Goal: Information Seeking & Learning: Find specific fact

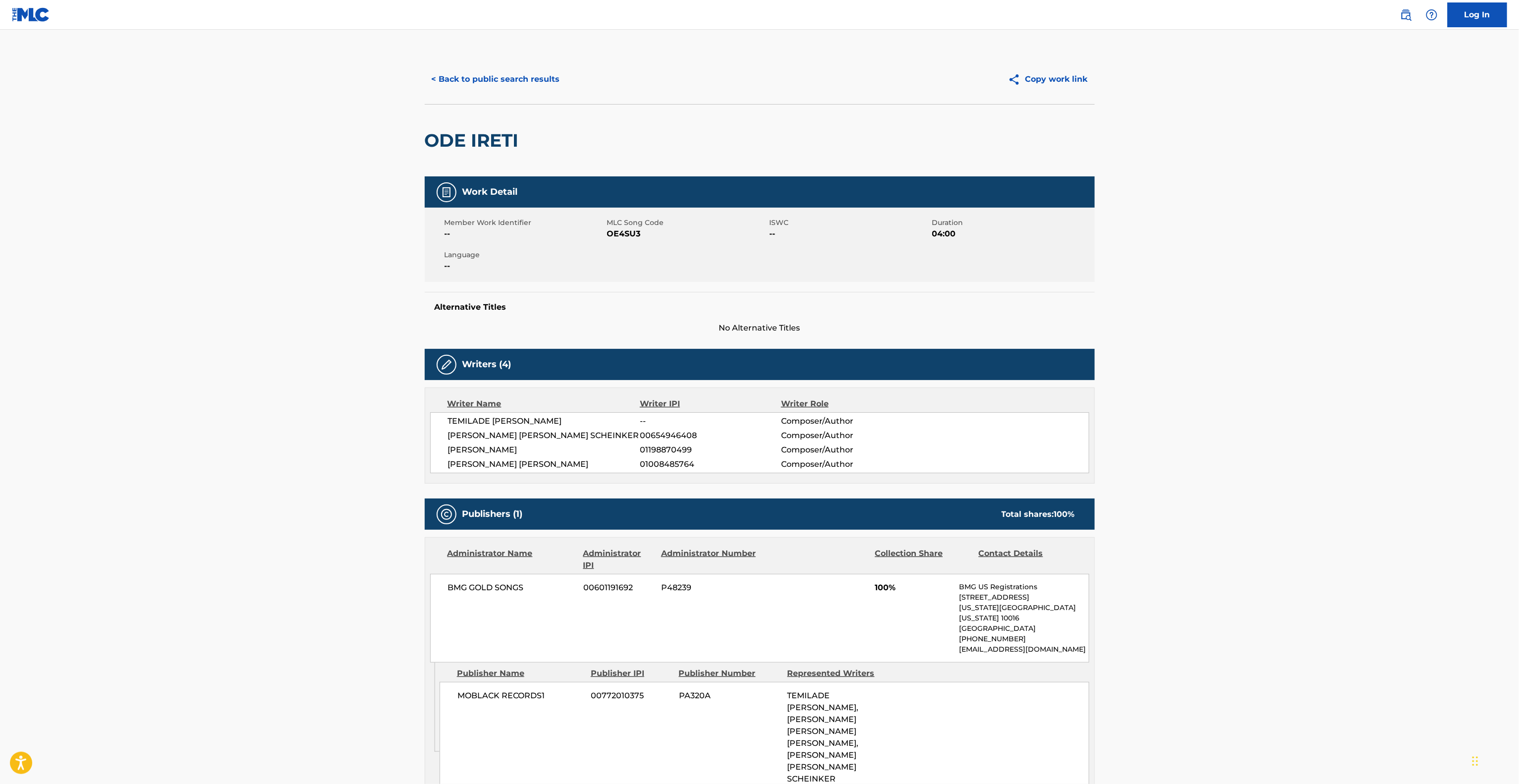
click at [514, 83] on button "< Back to public search results" at bounding box center [495, 79] width 142 height 25
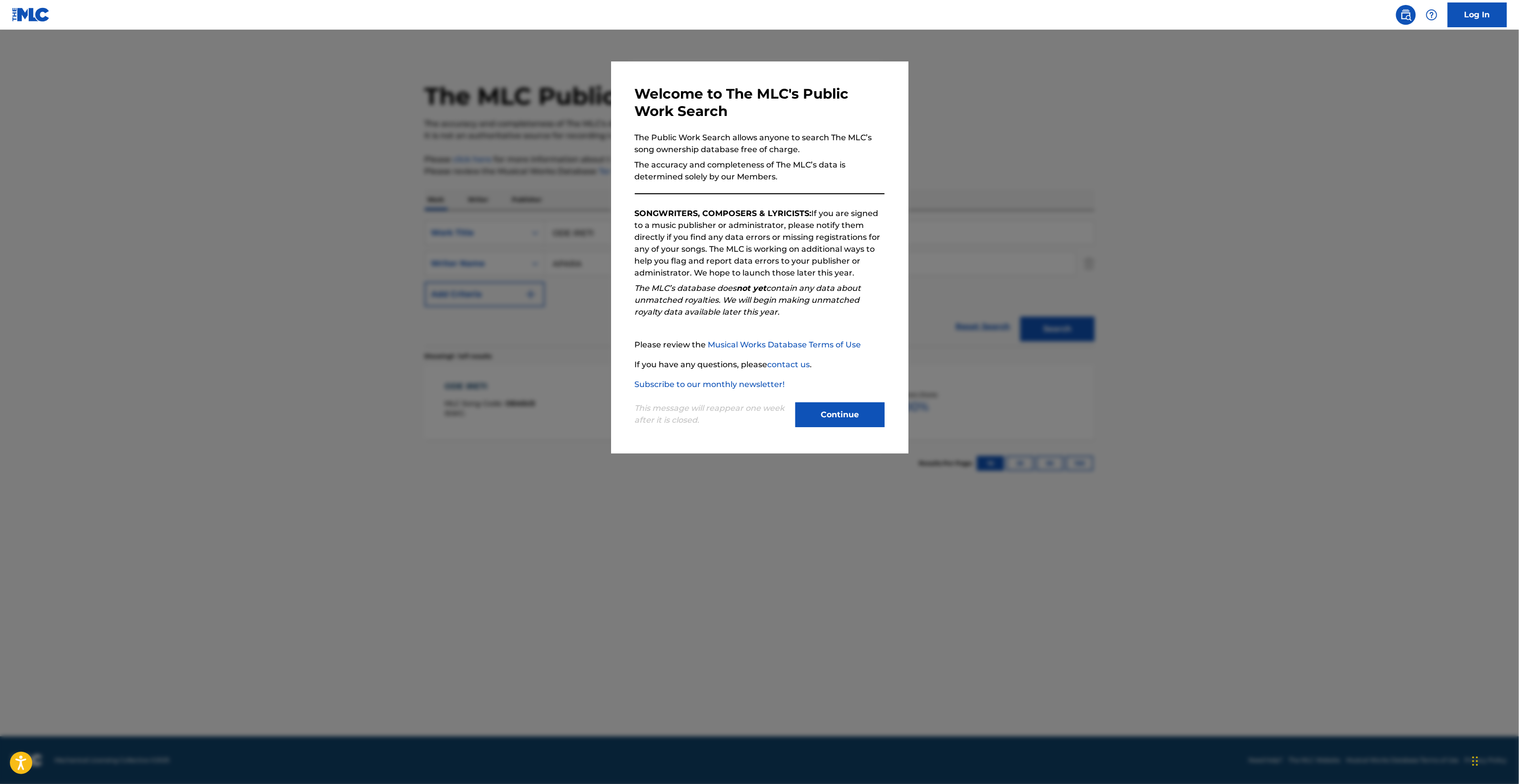
click at [846, 417] on button "Continue" at bounding box center [840, 414] width 89 height 25
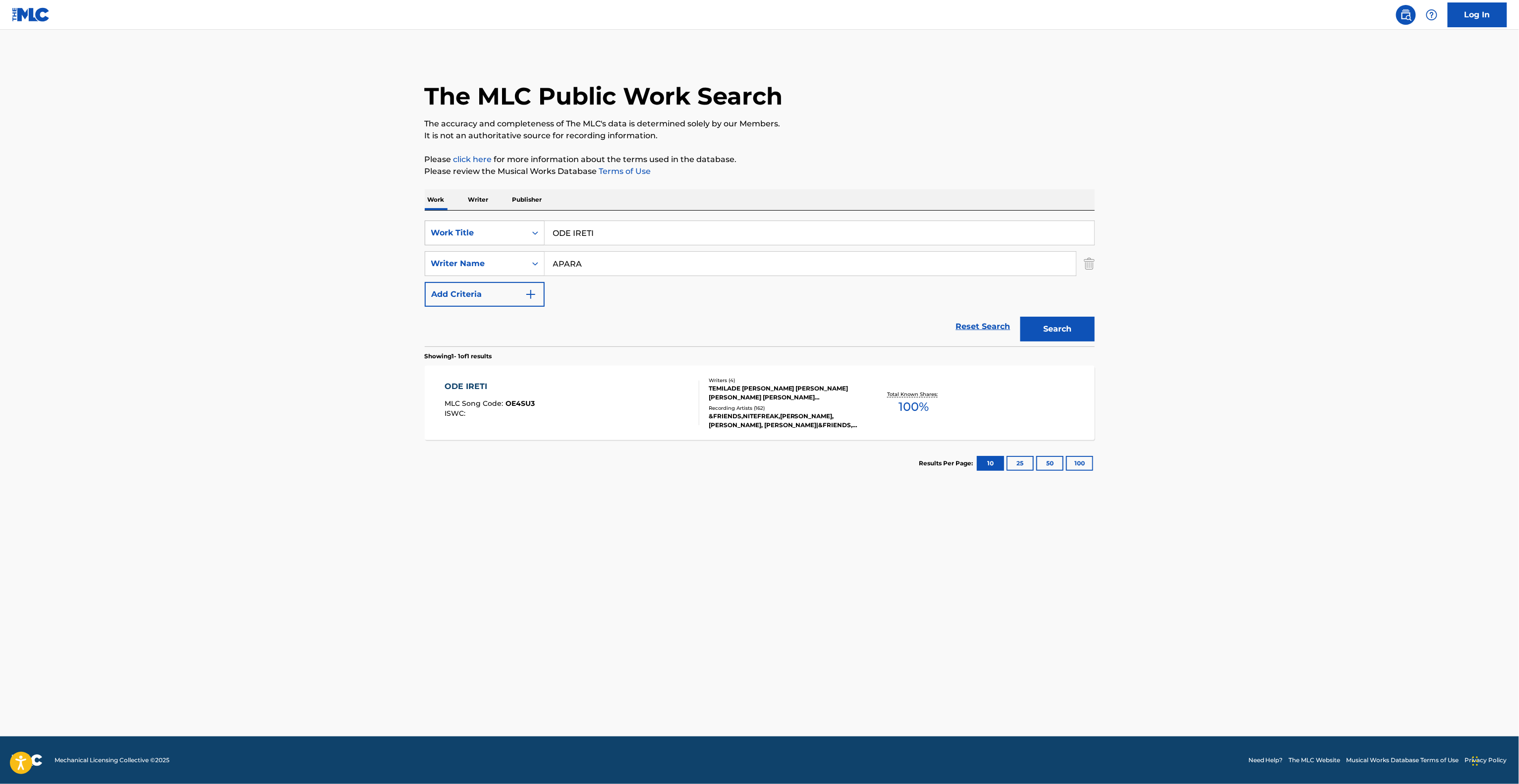
drag, startPoint x: 599, startPoint y: 226, endPoint x: 478, endPoint y: 229, distance: 121.0
click at [436, 217] on div "SearchWithCriteria85bb46b7-878c-4f0a-848d-ef86ff814c91 Work Title ODE IRETI Sea…" at bounding box center [760, 278] width 670 height 136
paste input "[PERSON_NAME]"
type input "[PERSON_NAME]"
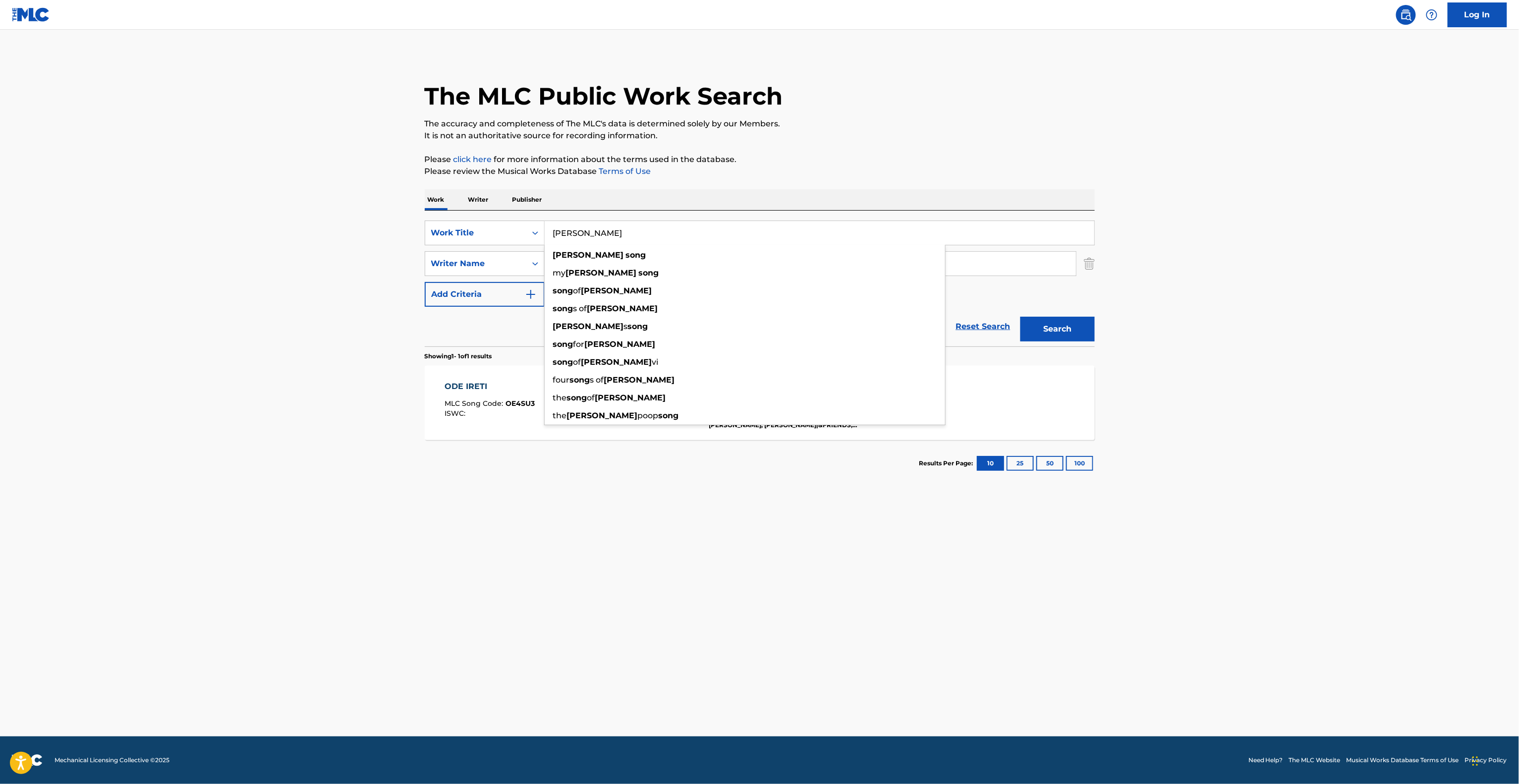
click at [374, 282] on main "The MLC Public Work Search The accuracy and completeness of The MLC's data is d…" at bounding box center [760, 383] width 1519 height 706
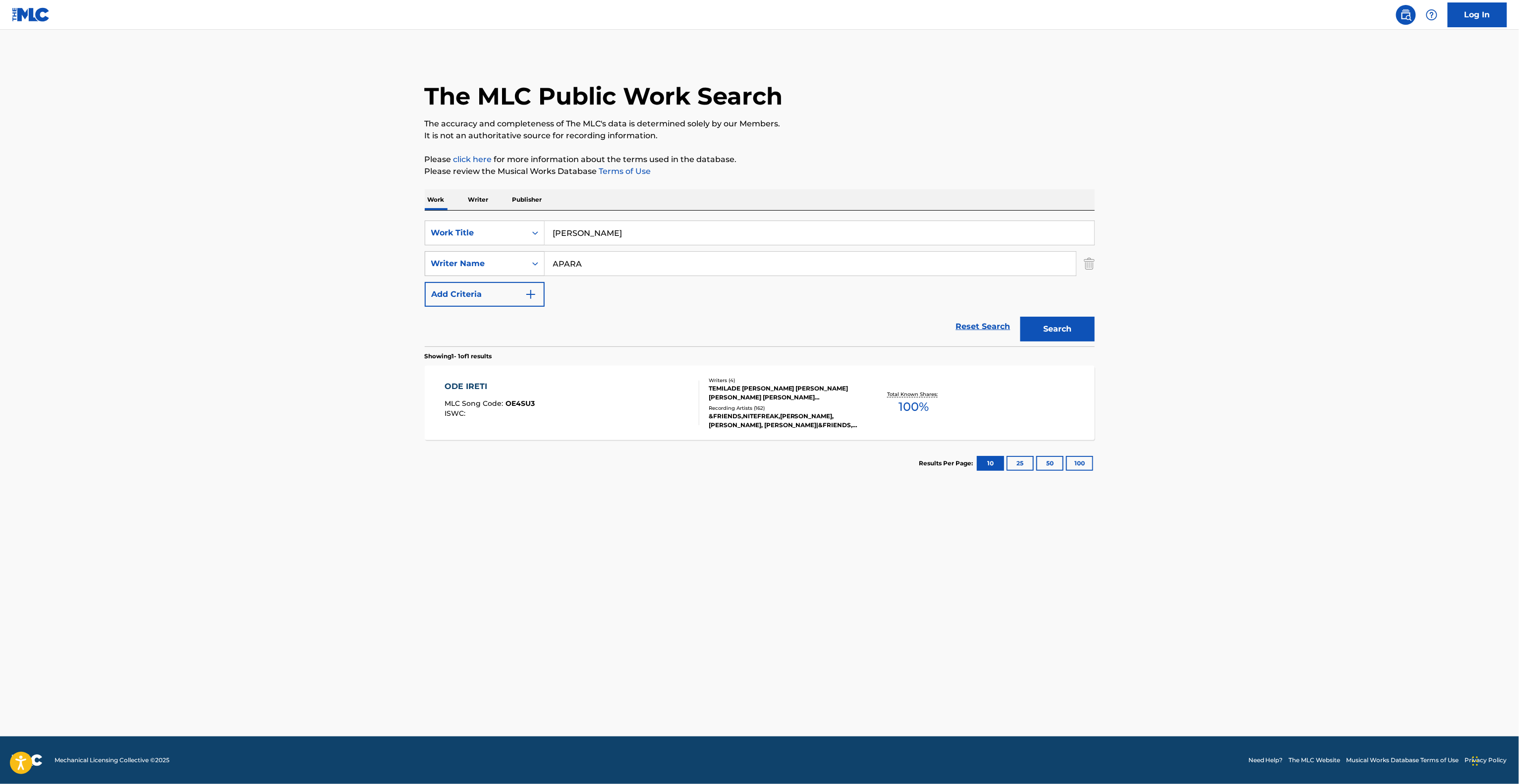
drag, startPoint x: 600, startPoint y: 263, endPoint x: 425, endPoint y: 255, distance: 175.2
click at [425, 255] on div "SearchWithCriteria130b3c77-5904-41ee-9675-036224e7d7ff Writer Name APARA" at bounding box center [760, 263] width 670 height 25
paste input "[PERSON_NAME]"
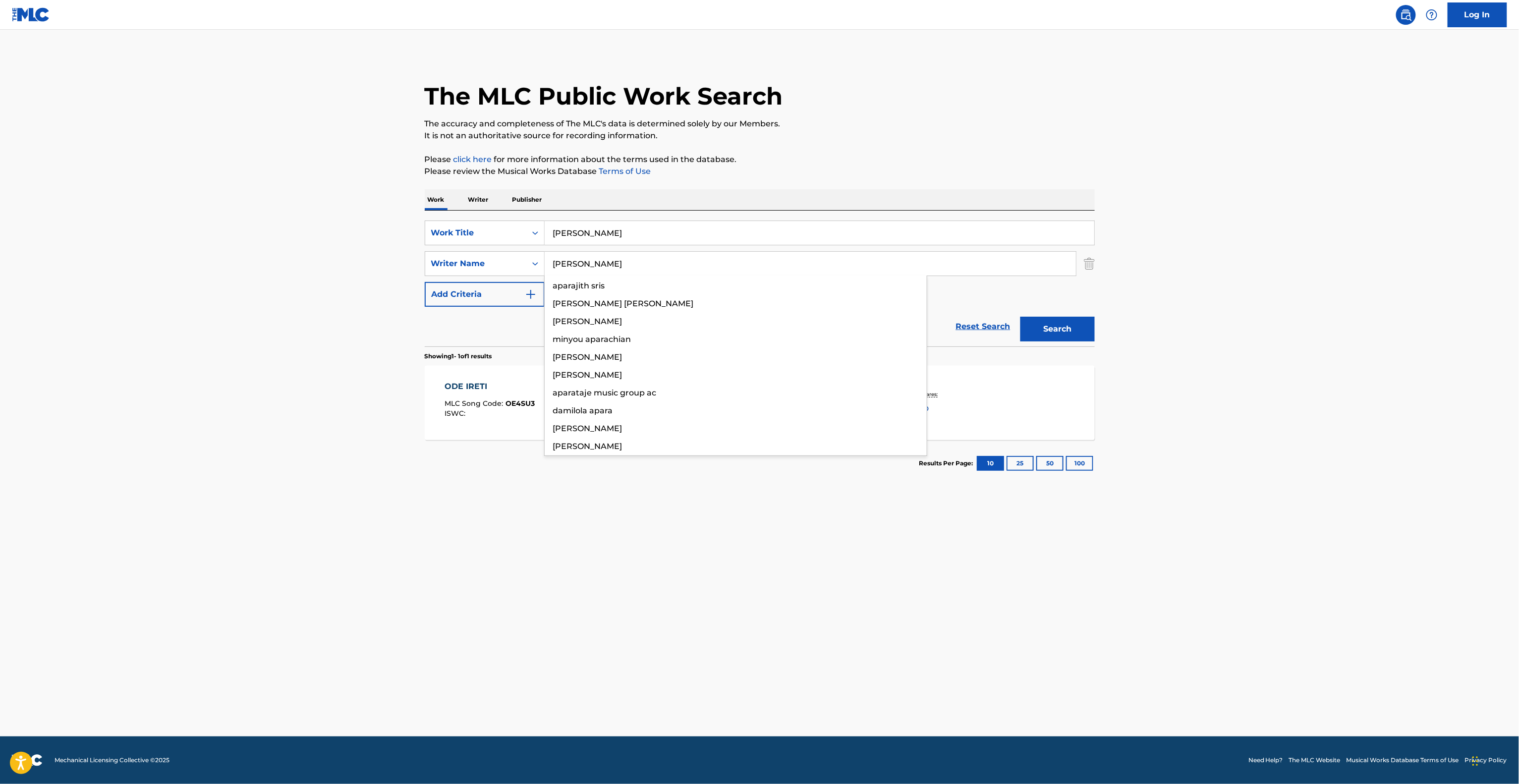
type input "[PERSON_NAME]"
click at [1052, 337] on button "Search" at bounding box center [1058, 329] width 74 height 25
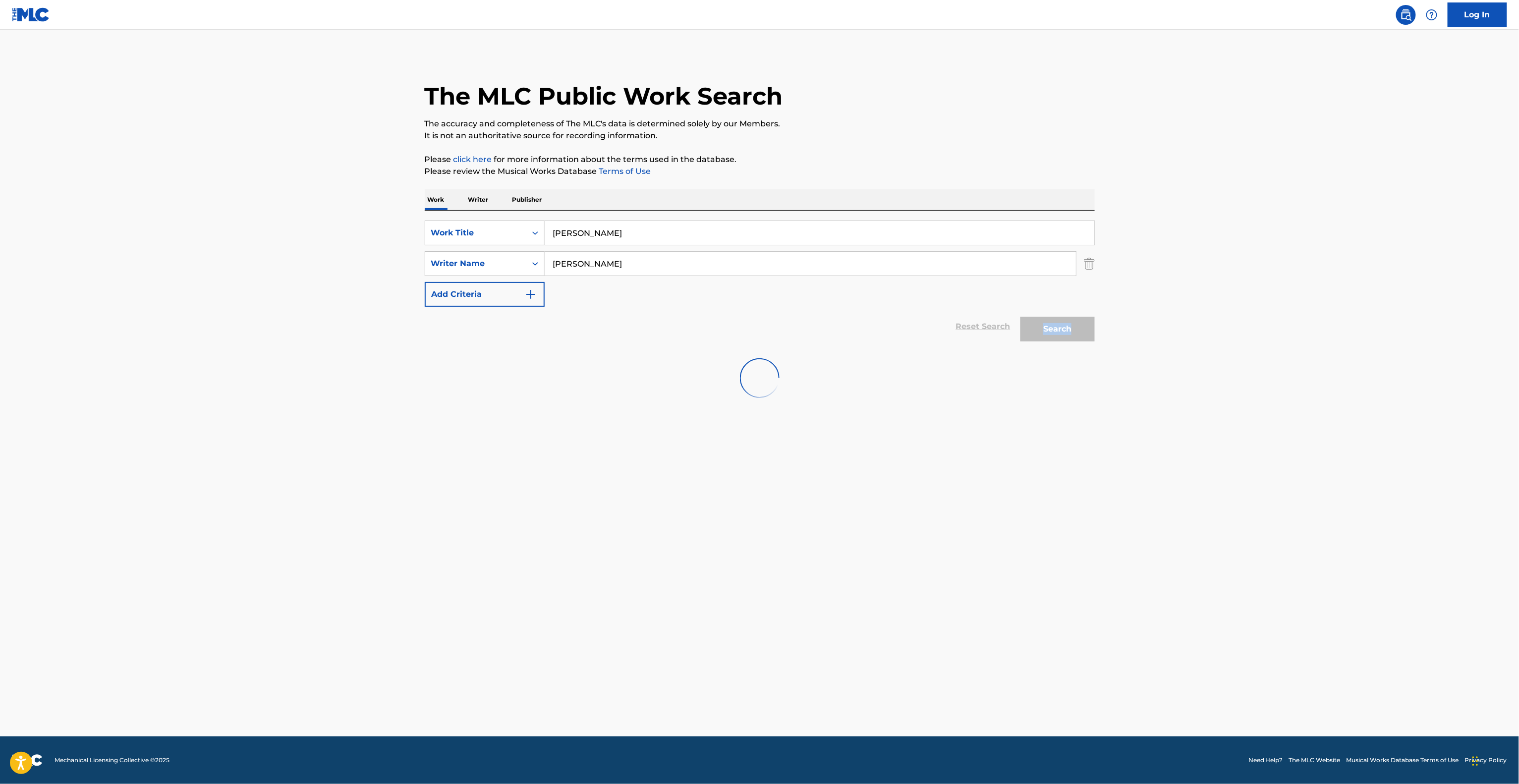
click at [1052, 337] on div "Search" at bounding box center [1055, 326] width 79 height 39
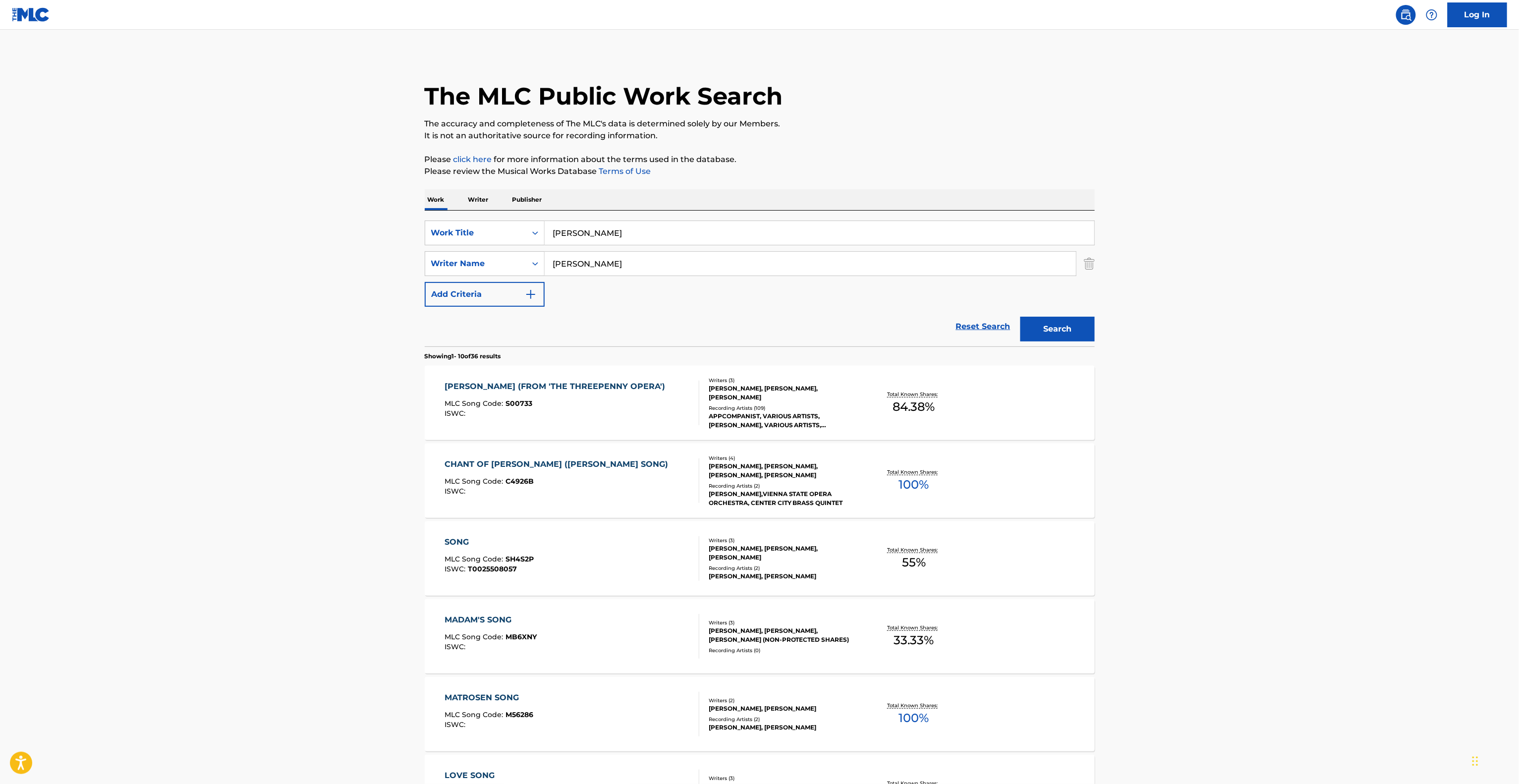
click at [1112, 486] on main "The MLC Public Work Search The accuracy and completeness of The MLC's data is d…" at bounding box center [760, 612] width 1519 height 1166
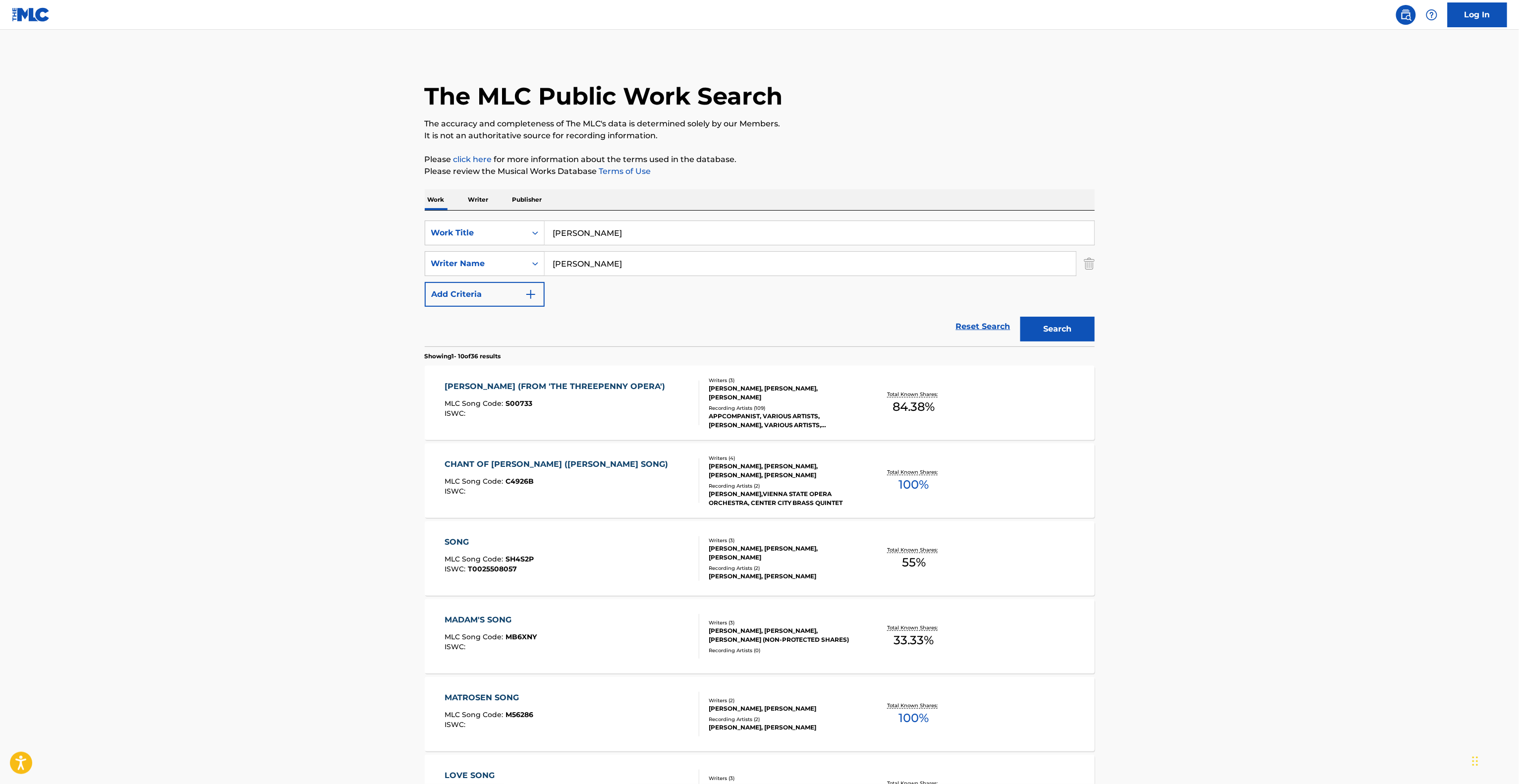
click at [1112, 486] on main "The MLC Public Work Search The accuracy and completeness of The MLC's data is d…" at bounding box center [760, 612] width 1519 height 1166
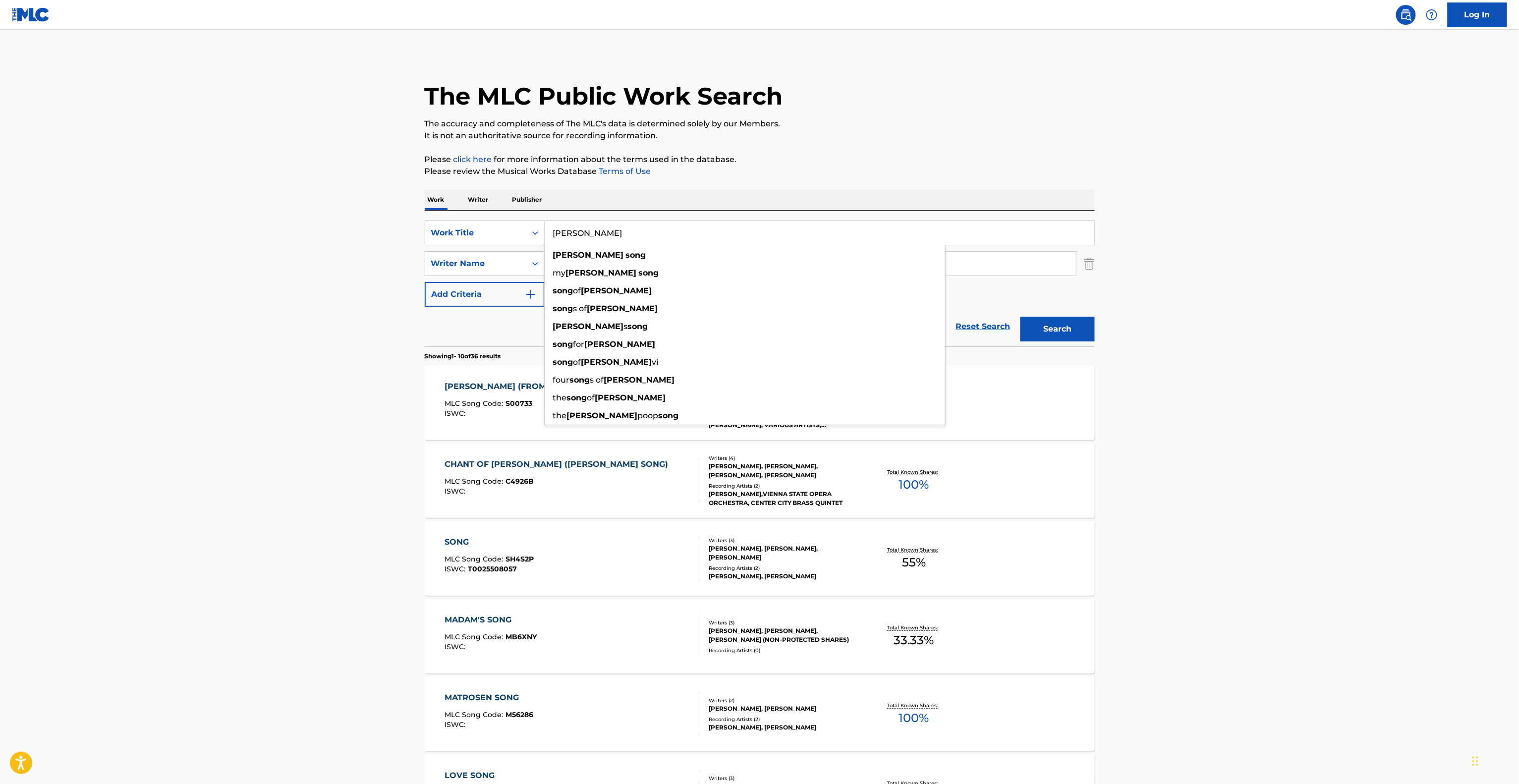
drag, startPoint x: 540, startPoint y: 230, endPoint x: 438, endPoint y: 213, distance: 103.4
click at [436, 213] on div "SearchWithCriteria85bb46b7-878c-4f0a-848d-ef86ff814c91 Work Title [PERSON_NAME]…" at bounding box center [760, 278] width 670 height 136
paste input "Pussy Power"
type input "Pussy Power"
click at [272, 249] on main "The MLC Public Work Search The accuracy and completeness of The MLC's data is d…" at bounding box center [760, 612] width 1519 height 1166
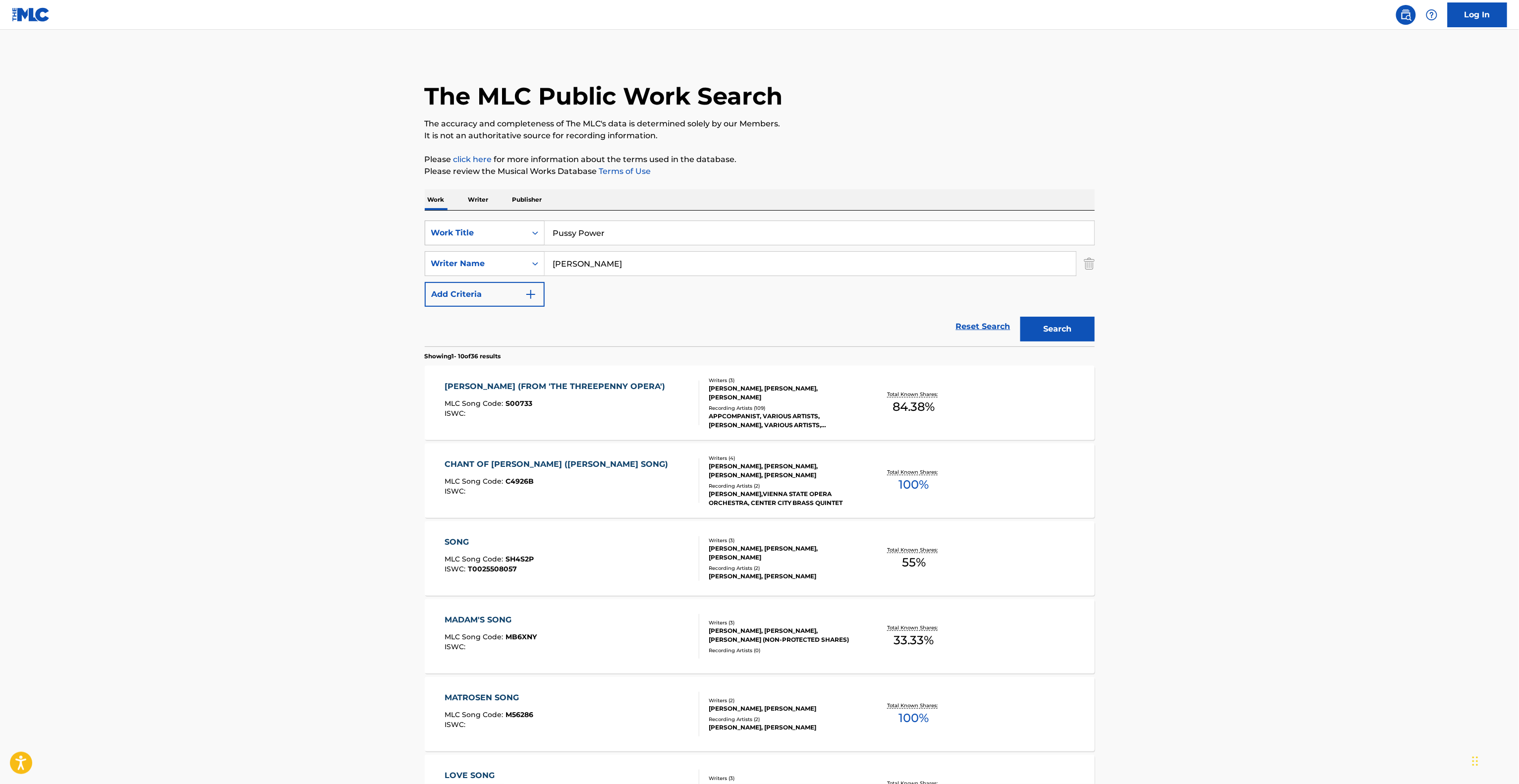
drag, startPoint x: 532, startPoint y: 247, endPoint x: 481, endPoint y: 238, distance: 51.8
click at [481, 238] on div "SearchWithCriteria85bb46b7-878c-4f0a-848d-ef86ff814c91 Work Title Pussy Power S…" at bounding box center [760, 263] width 670 height 86
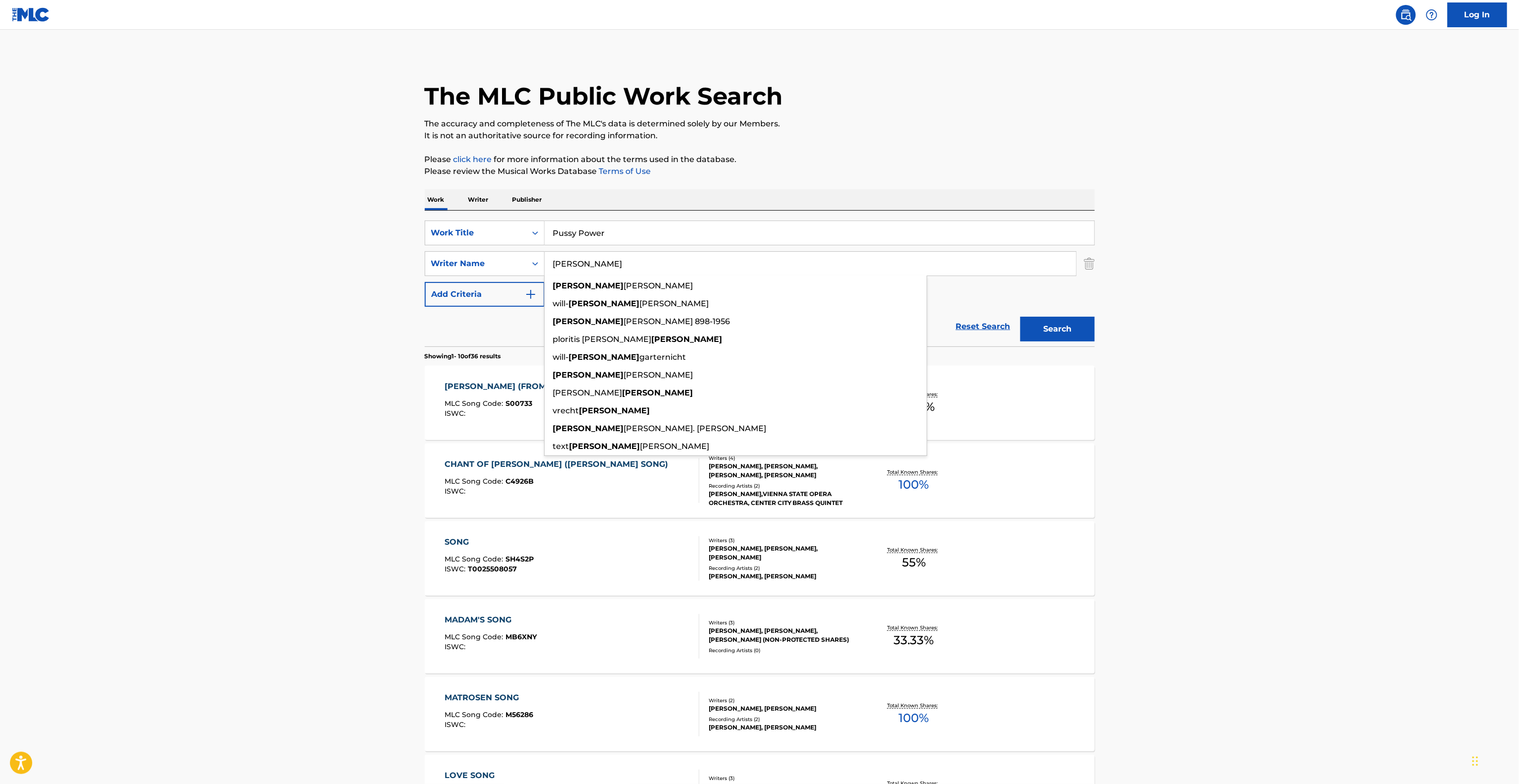
paste input "oadu"
type input "[PERSON_NAME]"
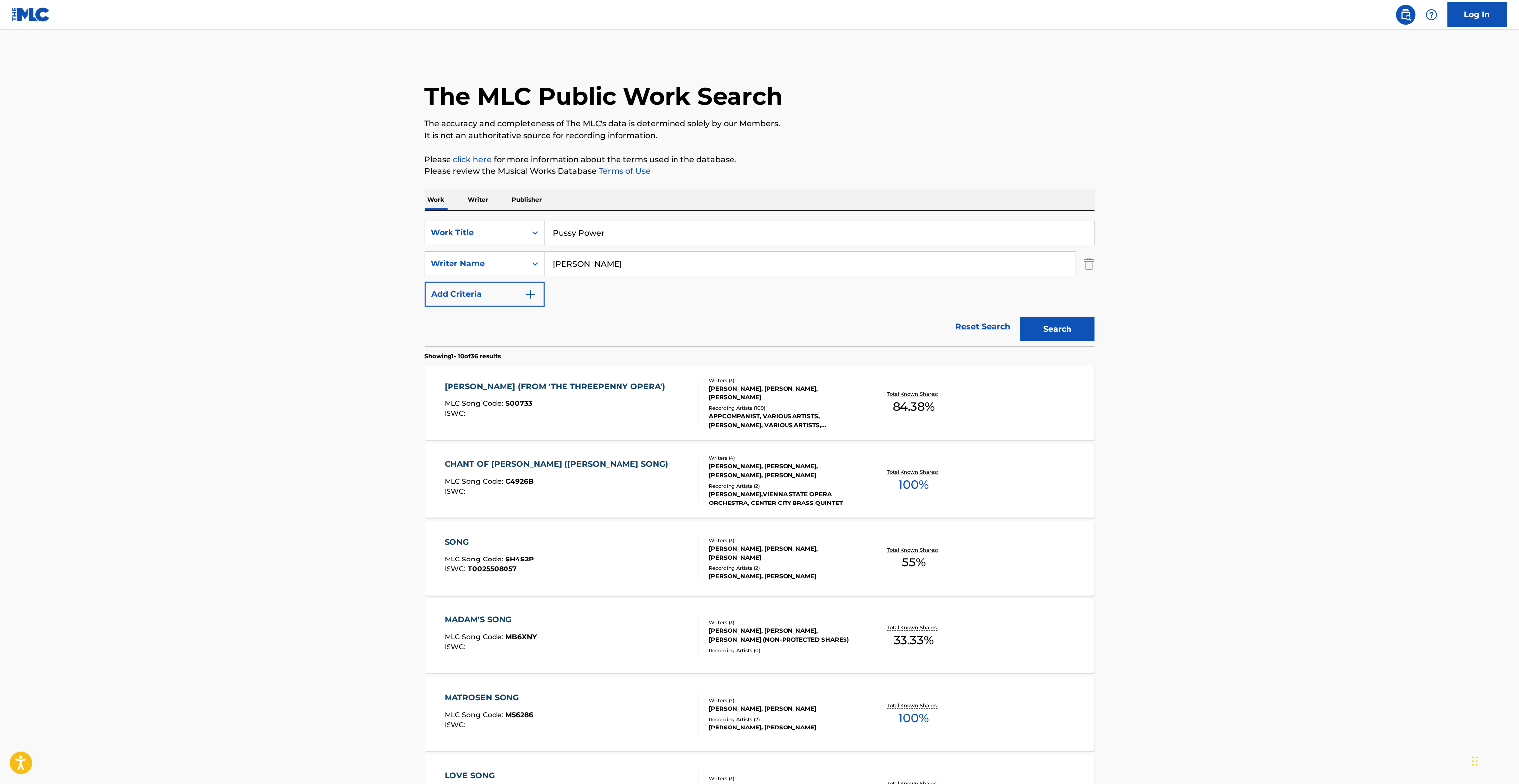
drag, startPoint x: 1042, startPoint y: 327, endPoint x: 1112, endPoint y: 324, distance: 70.1
click at [1042, 328] on button "Search" at bounding box center [1058, 329] width 74 height 25
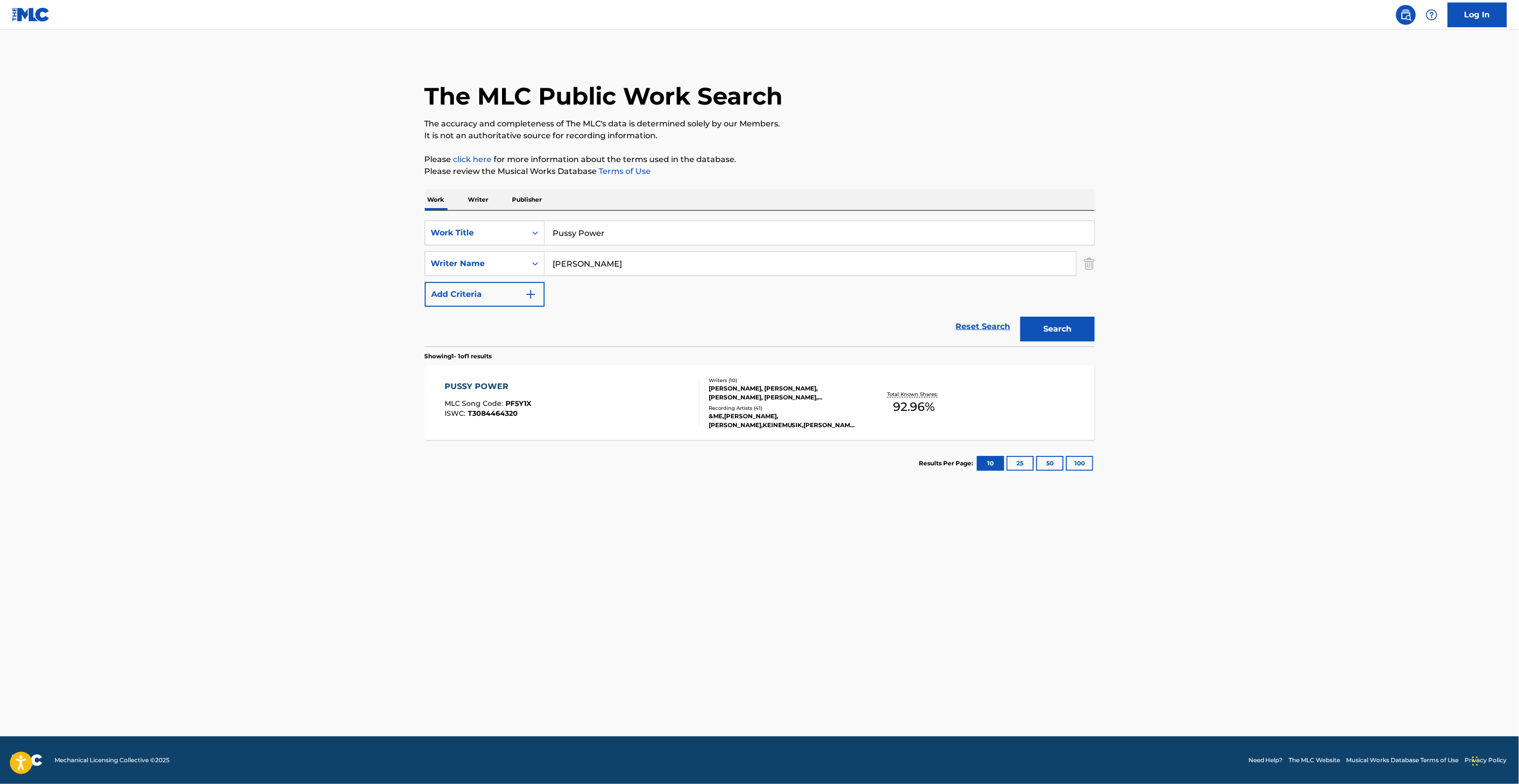
click at [1286, 389] on main "The MLC Public Work Search The accuracy and completeness of The MLC's data is d…" at bounding box center [760, 383] width 1519 height 706
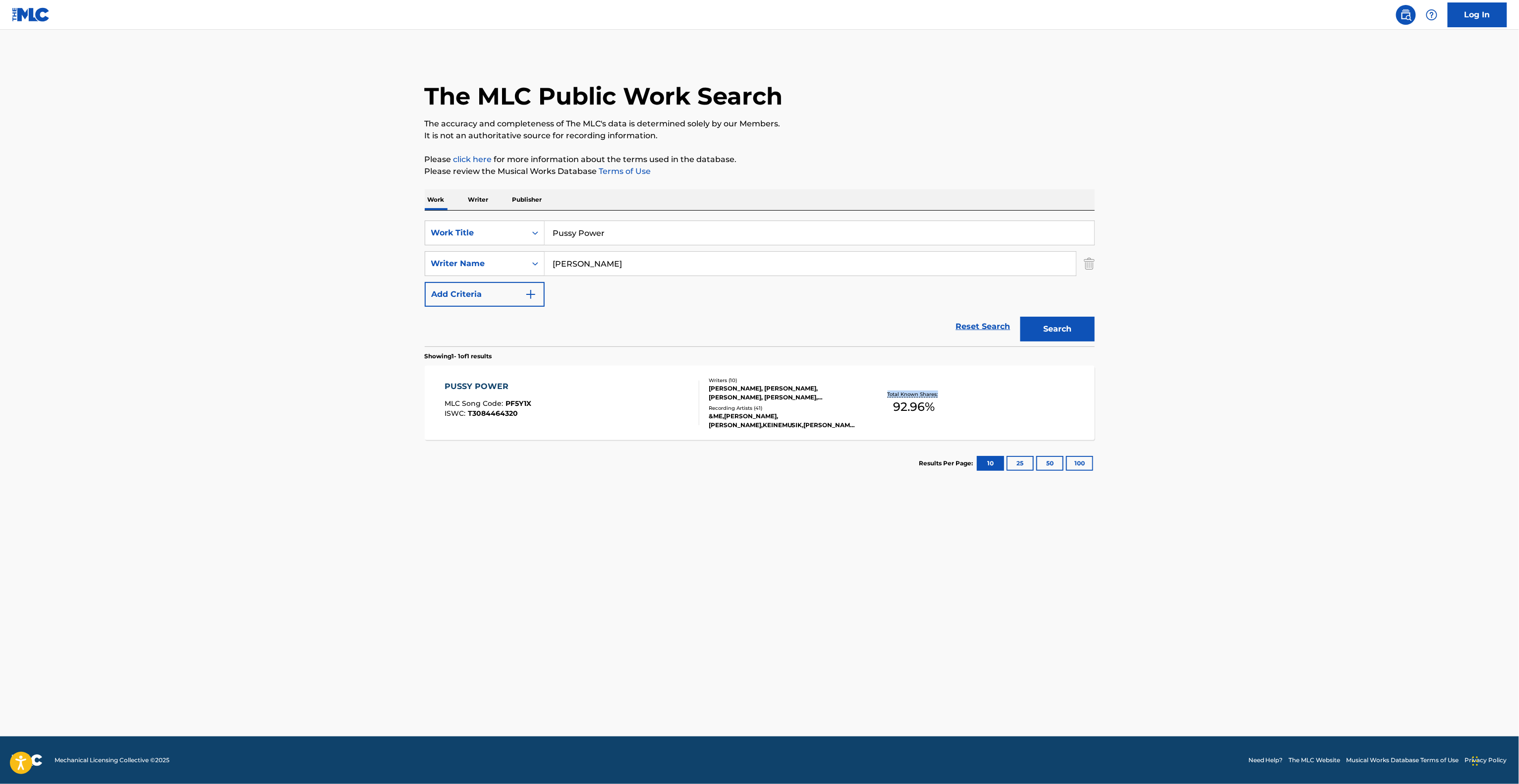
click at [1286, 389] on main "The MLC Public Work Search The accuracy and completeness of The MLC's data is d…" at bounding box center [760, 383] width 1519 height 706
click at [1254, 392] on main "The MLC Public Work Search The accuracy and completeness of The MLC's data is d…" at bounding box center [760, 383] width 1519 height 706
click at [495, 384] on div "PUSSY POWER" at bounding box center [488, 386] width 87 height 12
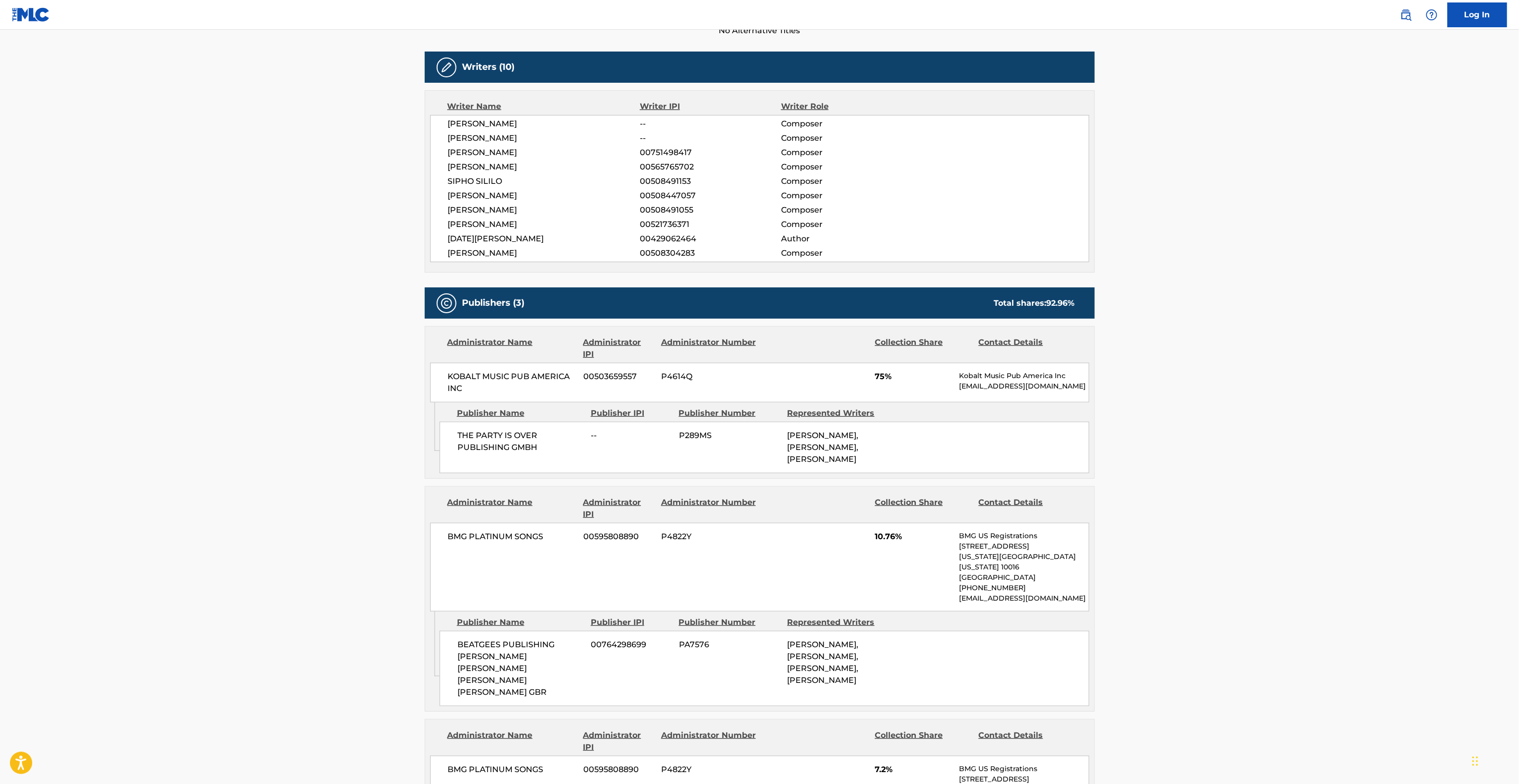
click at [1211, 434] on main "< Back to public search results Copy work link PUSSY POWER Work Detail Member W…" at bounding box center [760, 553] width 1519 height 1641
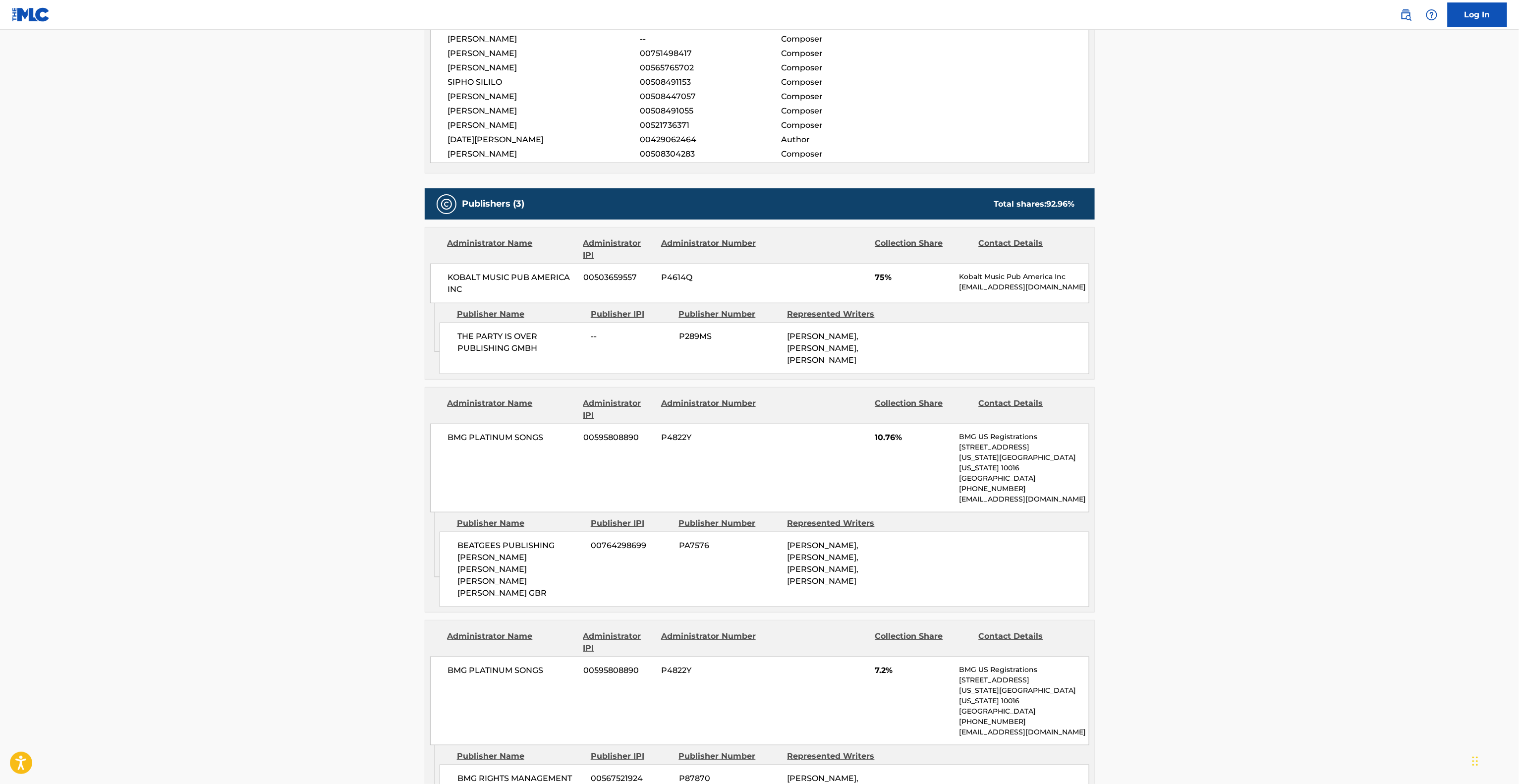
click at [1206, 441] on main "< Back to public search results Copy work link PUSSY POWER Work Detail Member W…" at bounding box center [760, 454] width 1519 height 1641
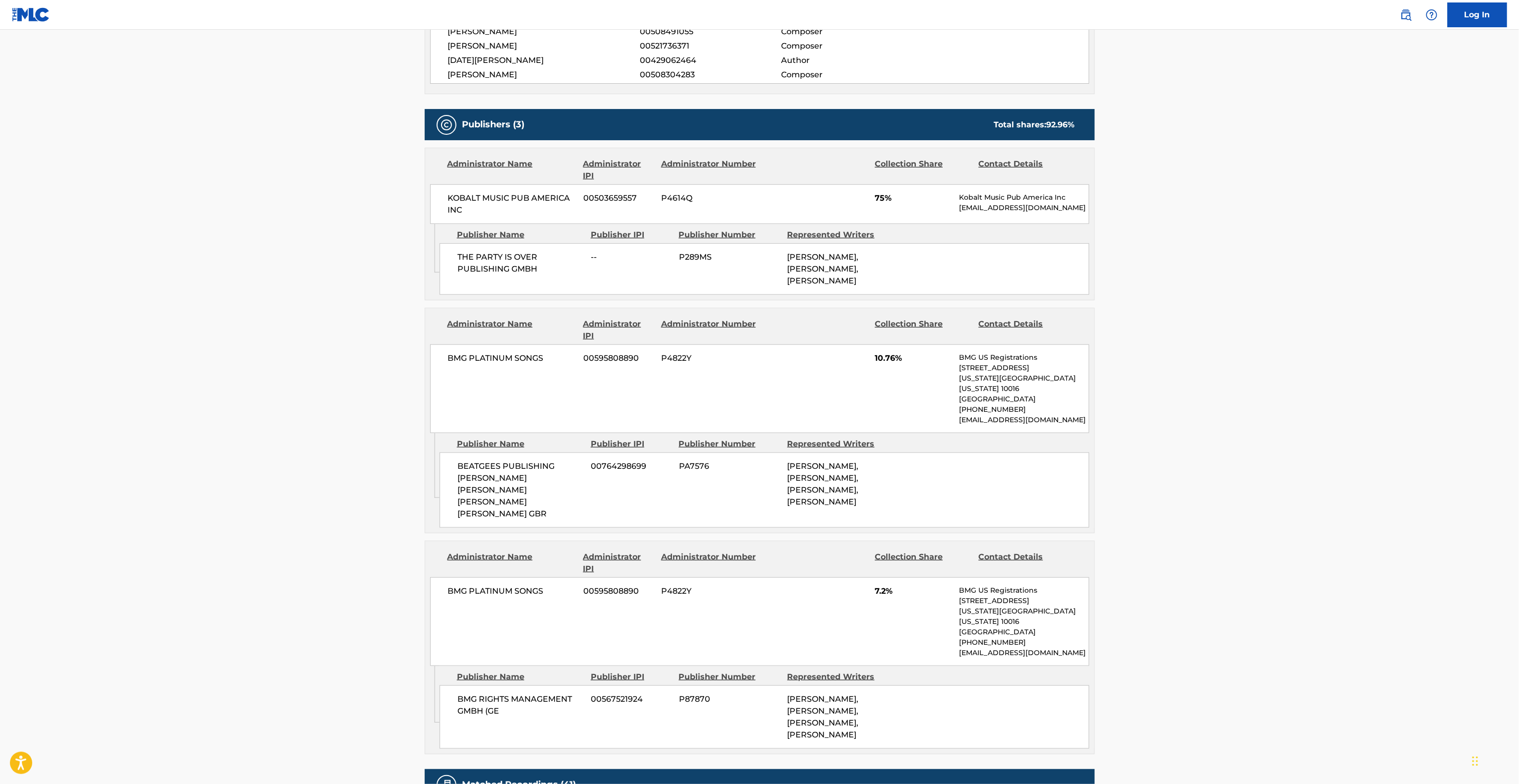
scroll to position [495, 0]
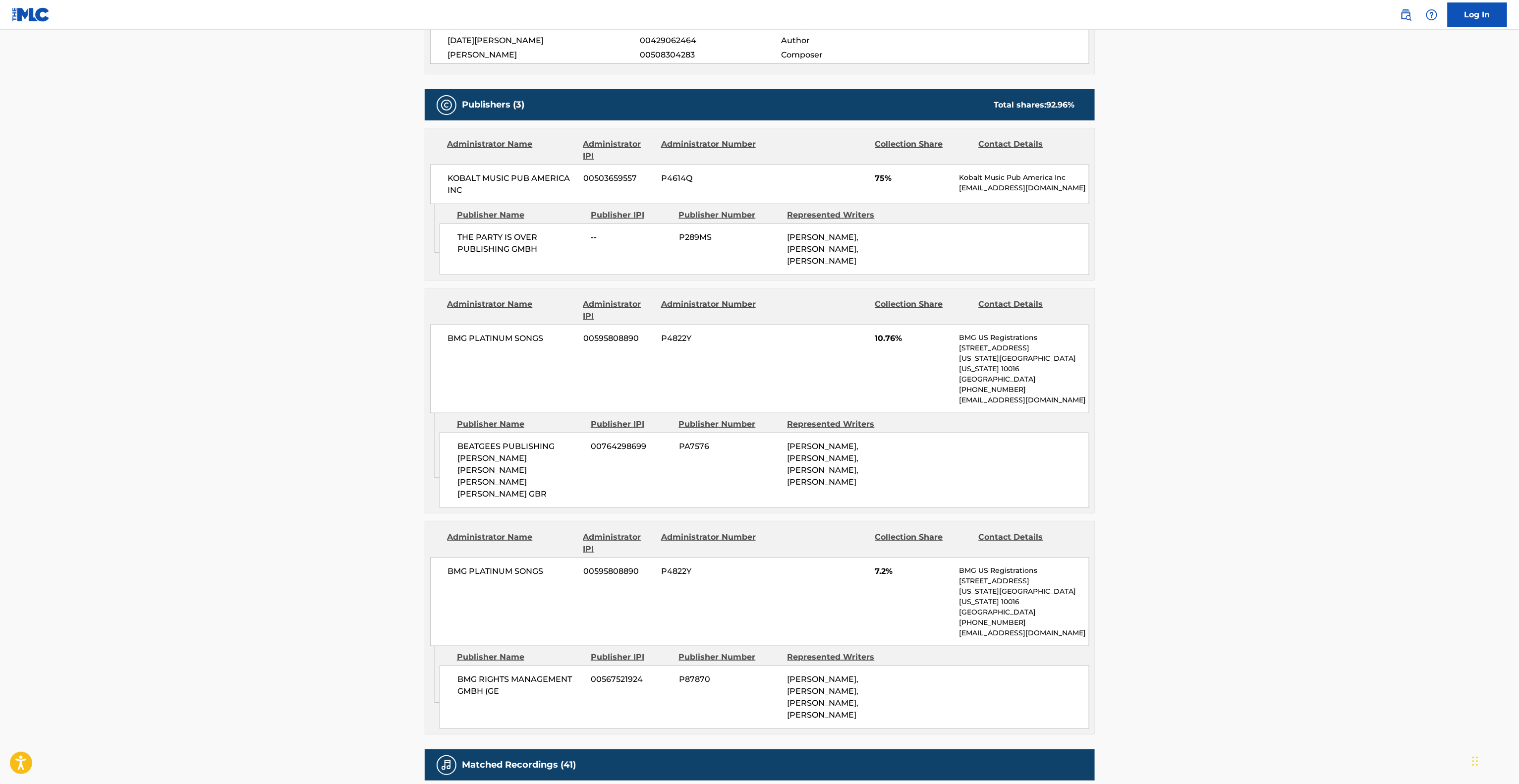
click at [1207, 439] on main "< Back to public search results Copy work link PUSSY POWER Work Detail Member W…" at bounding box center [760, 355] width 1519 height 1641
